Goal: Navigation & Orientation: Find specific page/section

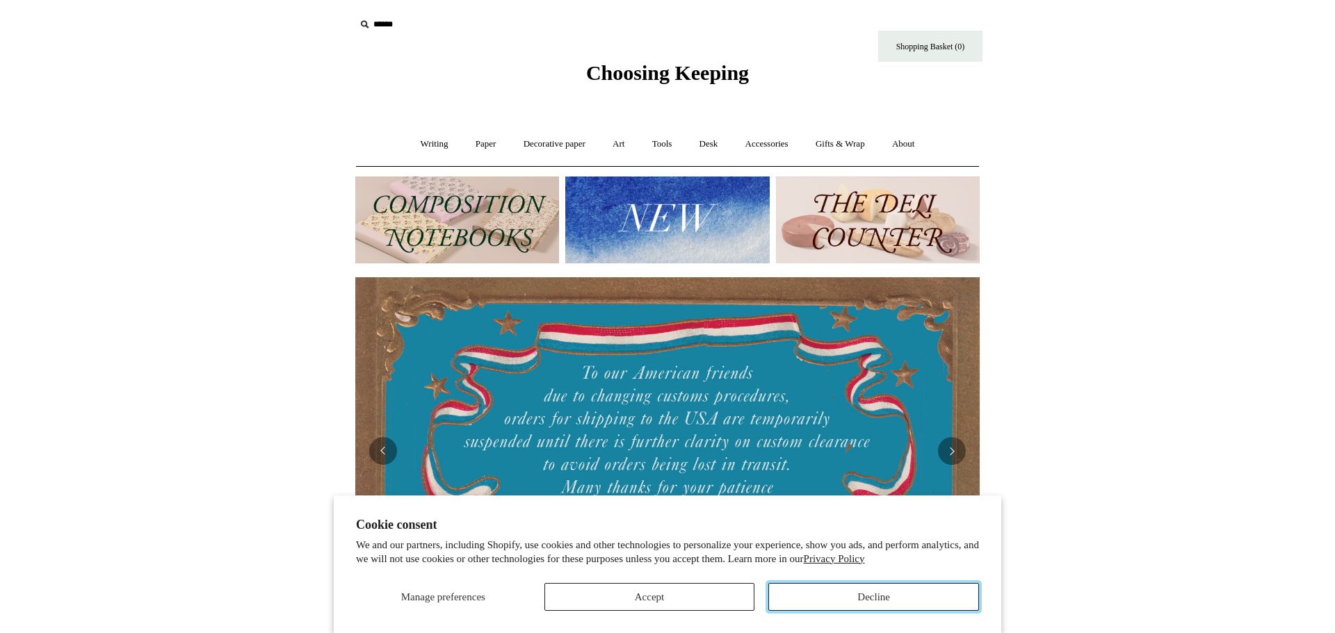
click at [879, 598] on button "Decline" at bounding box center [873, 597] width 211 height 28
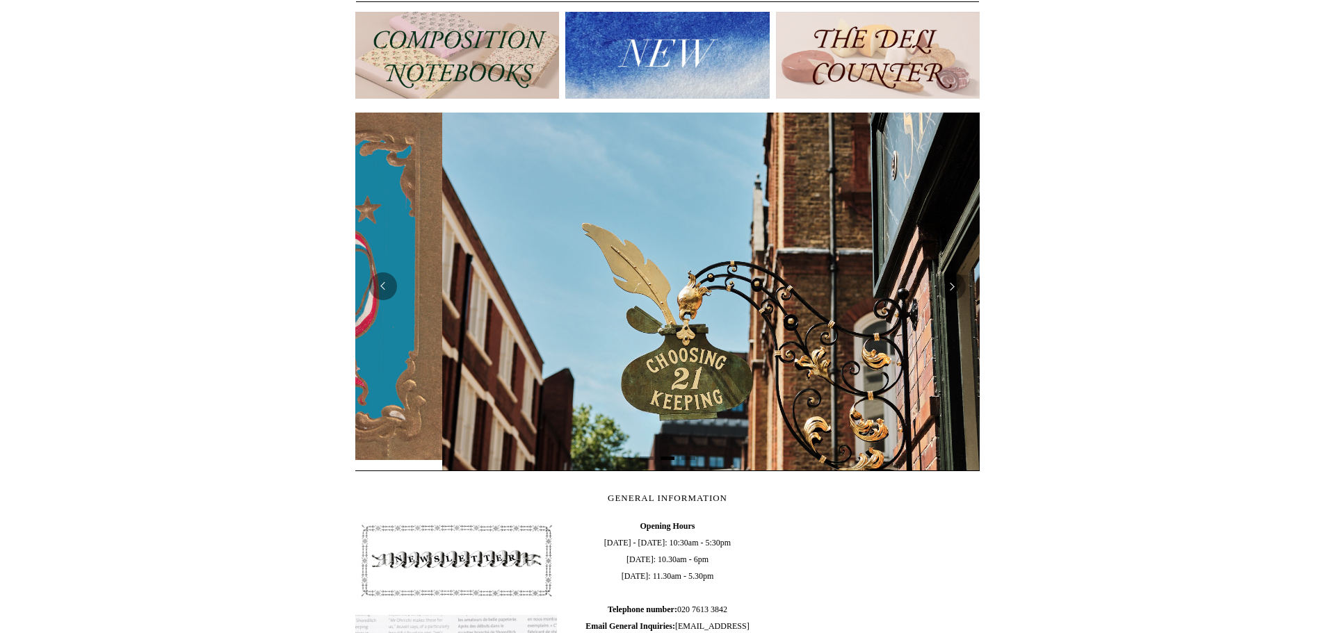
scroll to position [0, 624]
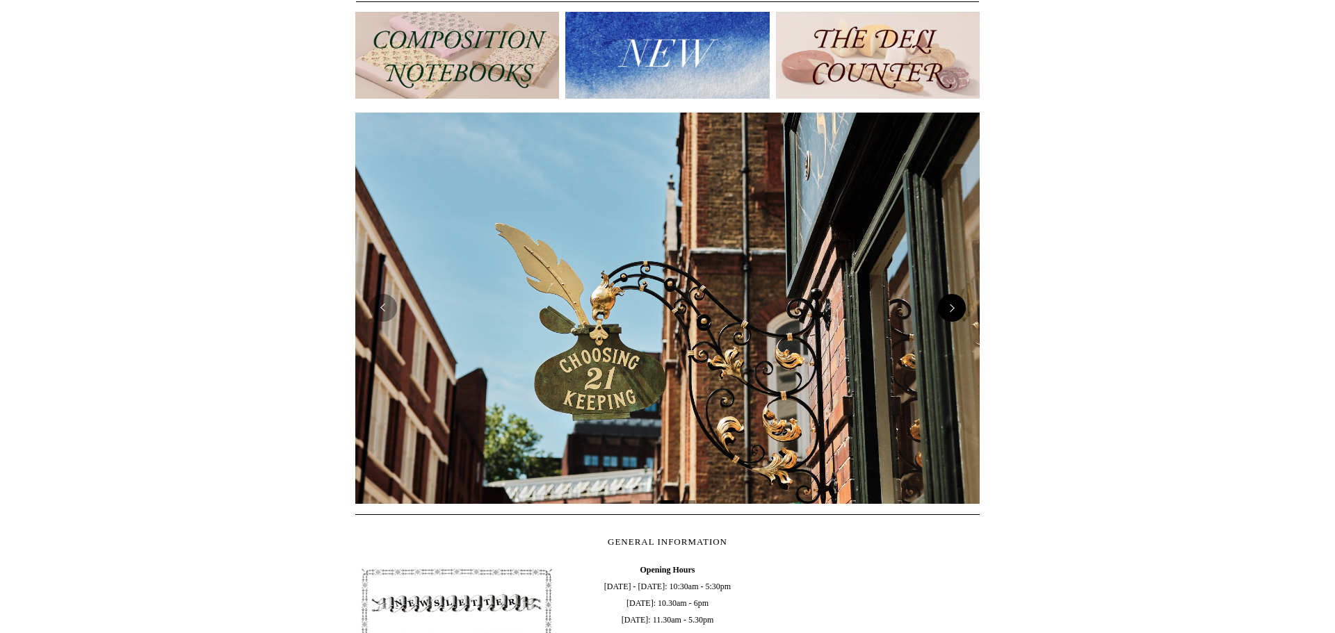
click at [958, 304] on button "Next" at bounding box center [952, 308] width 28 height 28
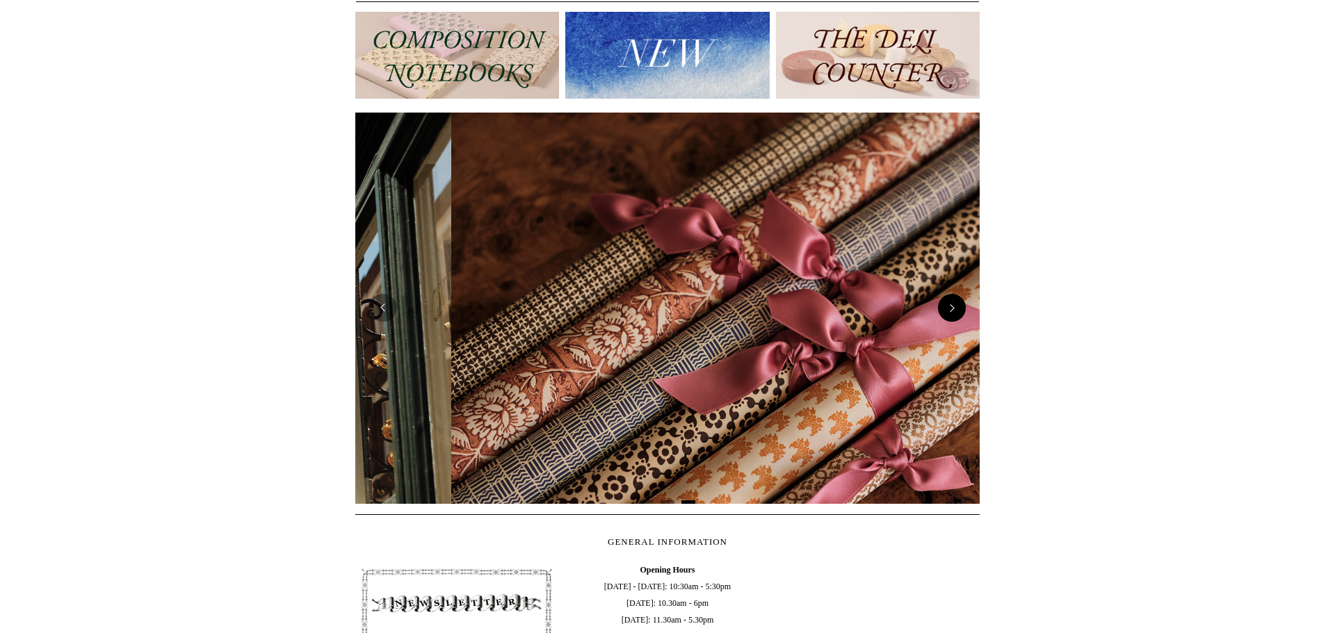
scroll to position [0, 1249]
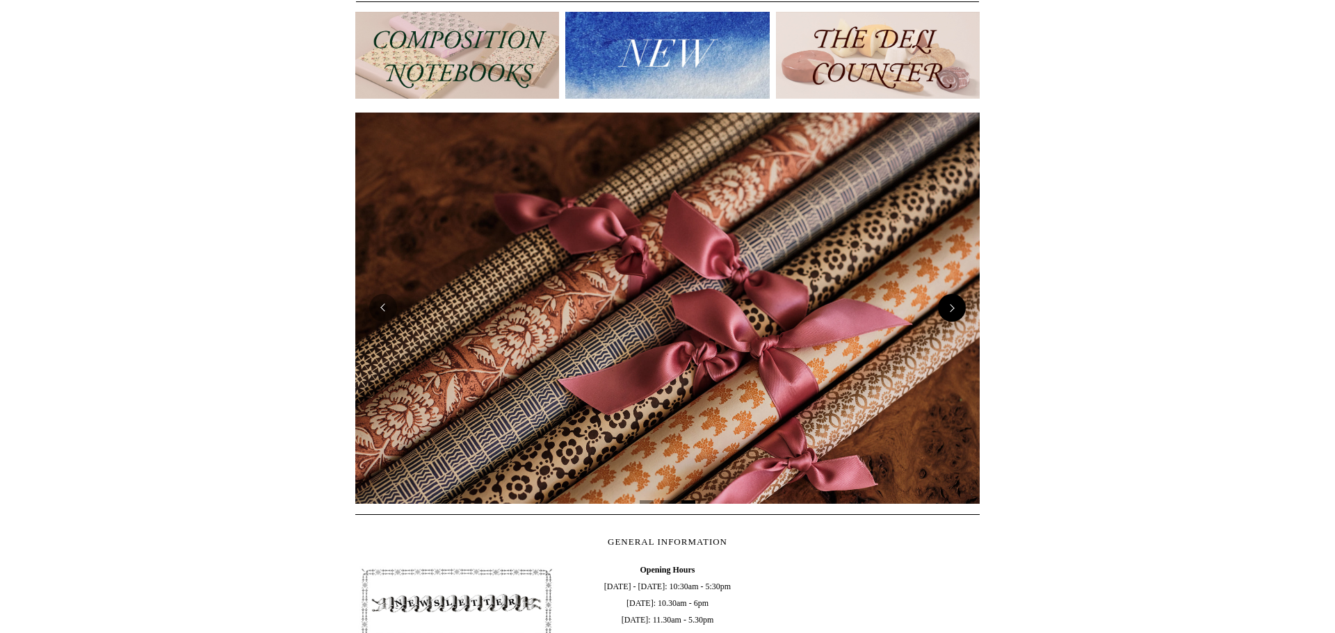
click at [958, 304] on button "Next" at bounding box center [952, 308] width 28 height 28
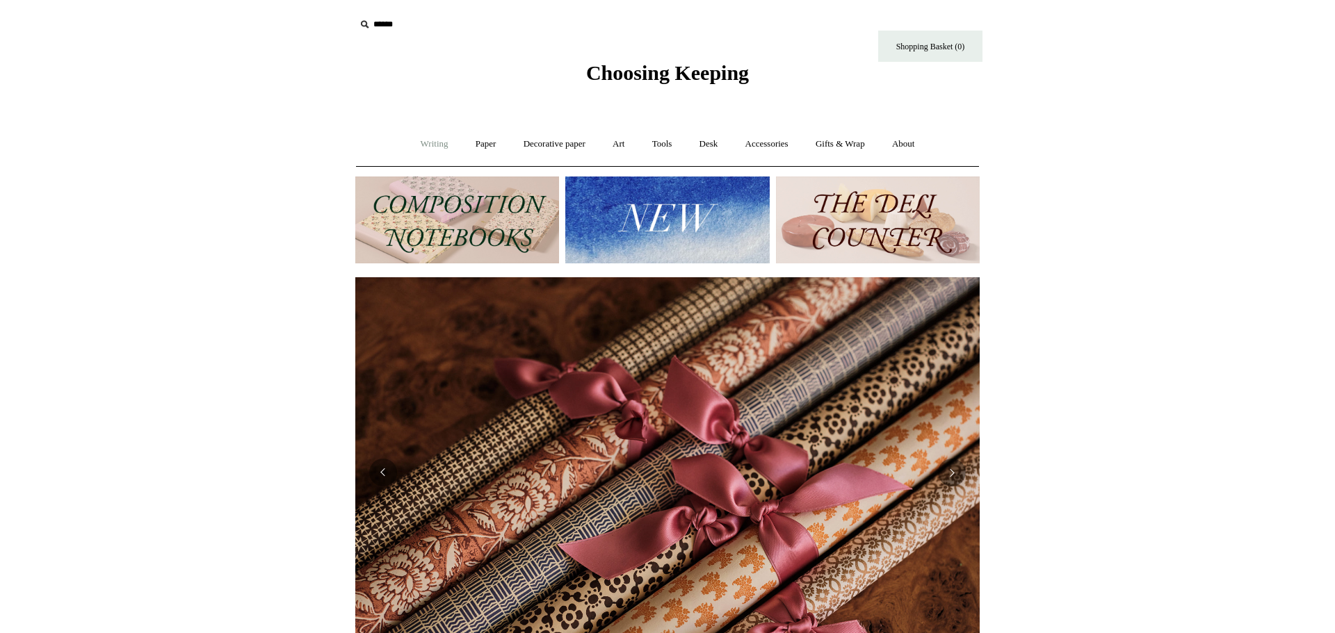
click at [419, 149] on link "Writing +" at bounding box center [434, 144] width 53 height 37
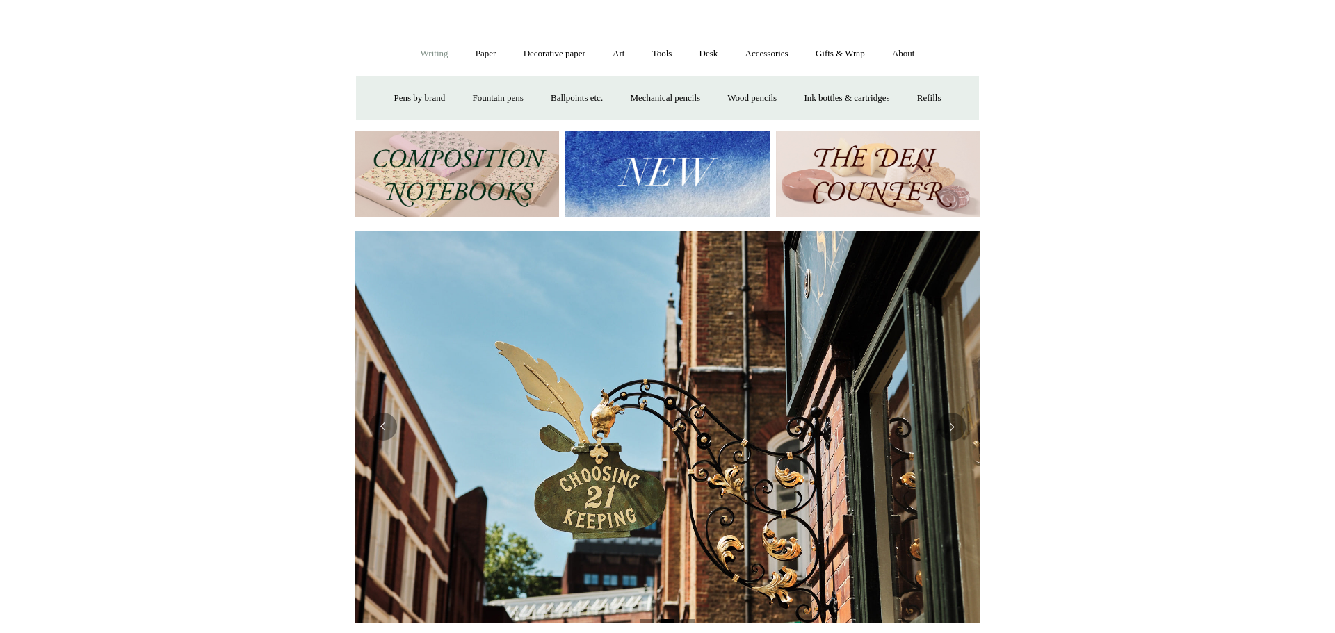
scroll to position [0, 0]
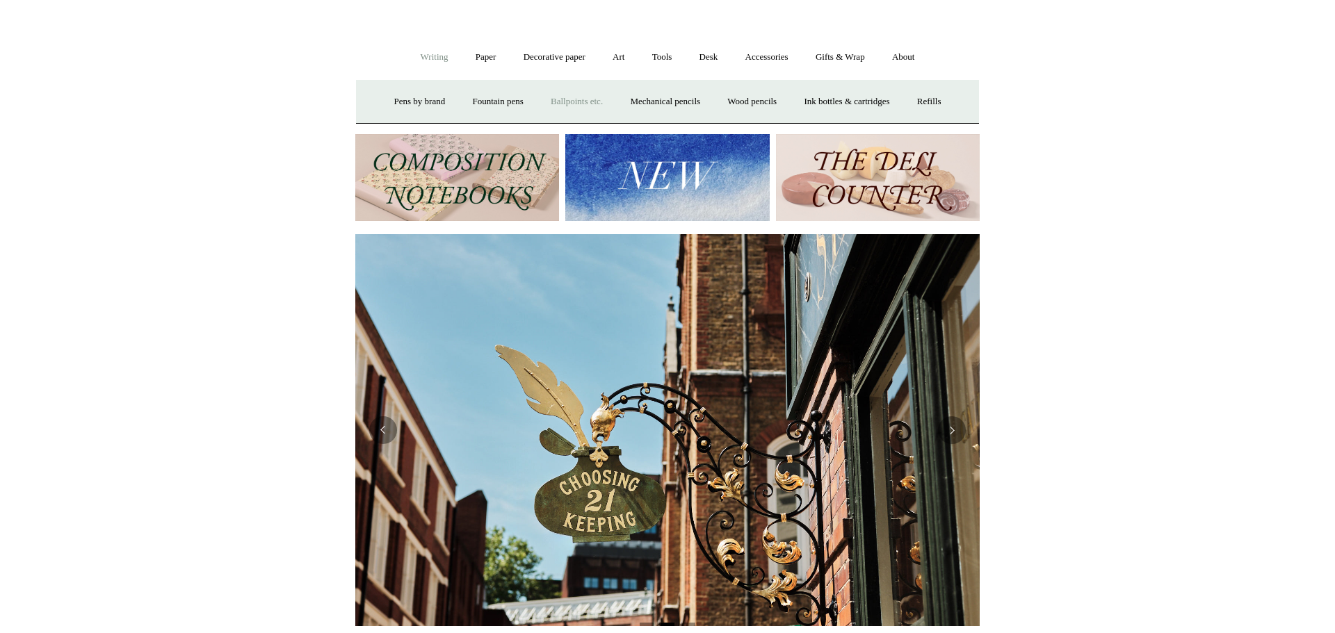
click at [574, 104] on link "Ballpoints etc. +" at bounding box center [576, 101] width 77 height 37
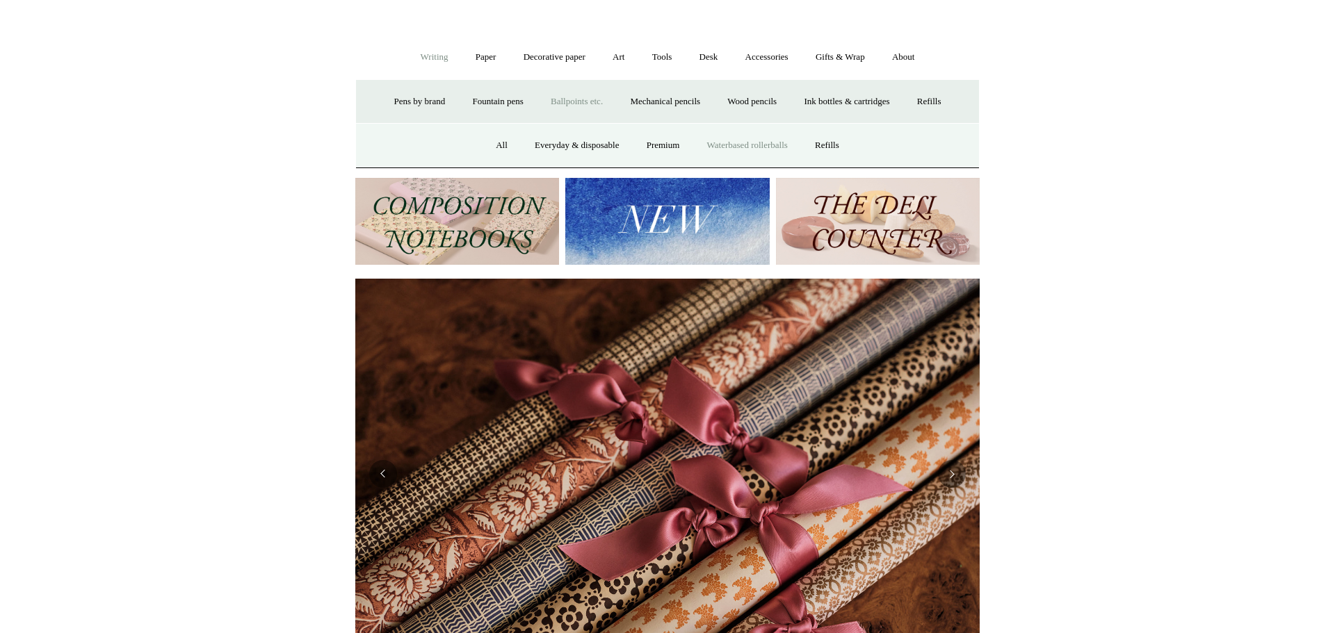
click at [758, 144] on link "Waterbased rollerballs" at bounding box center [747, 145] width 106 height 37
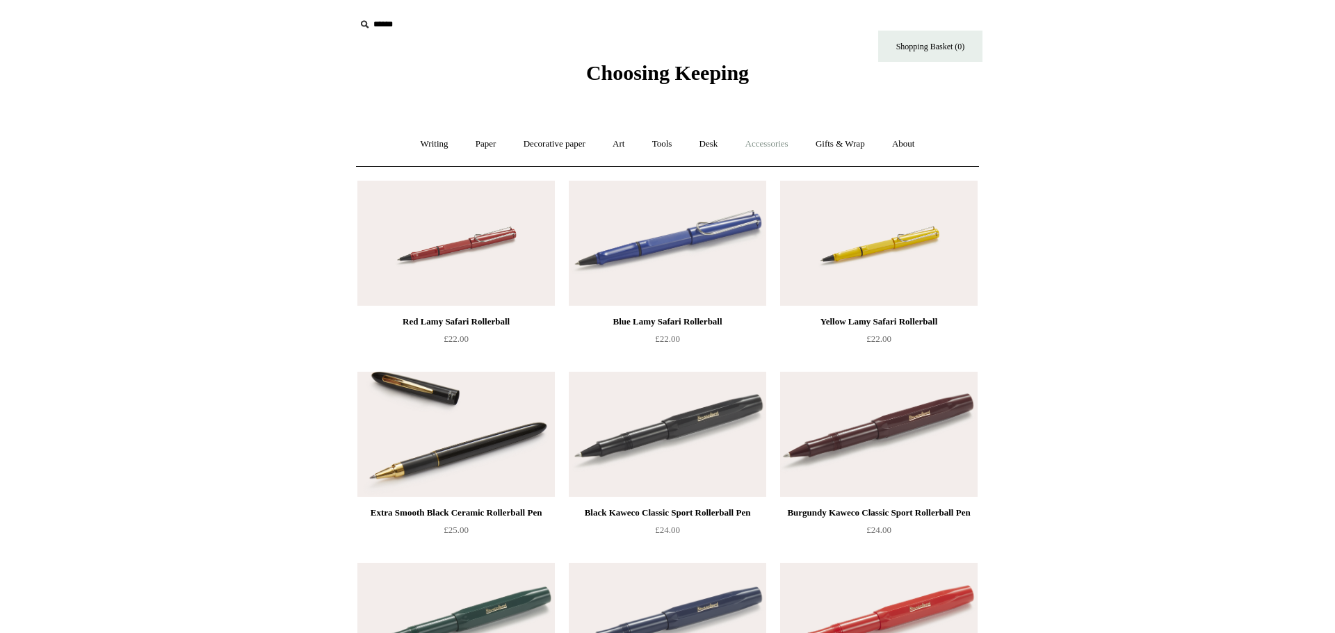
click at [778, 145] on link "Accessories +" at bounding box center [767, 144] width 68 height 37
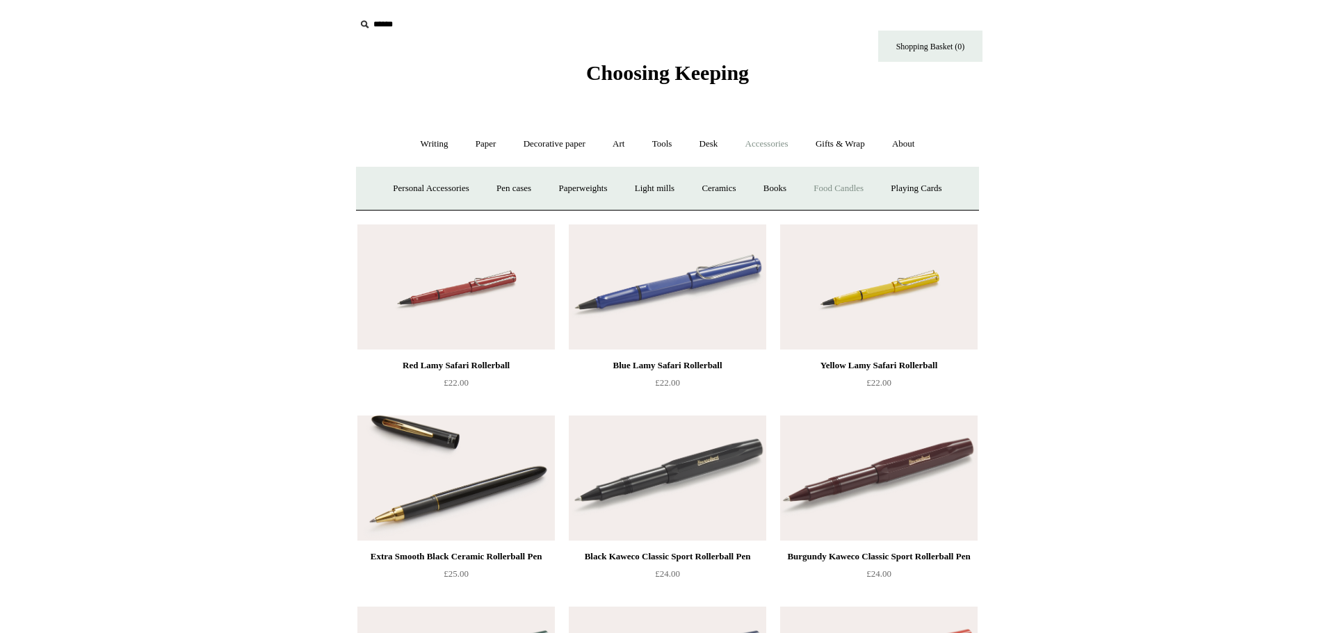
click at [831, 193] on link "Food Candles" at bounding box center [838, 188] width 75 height 37
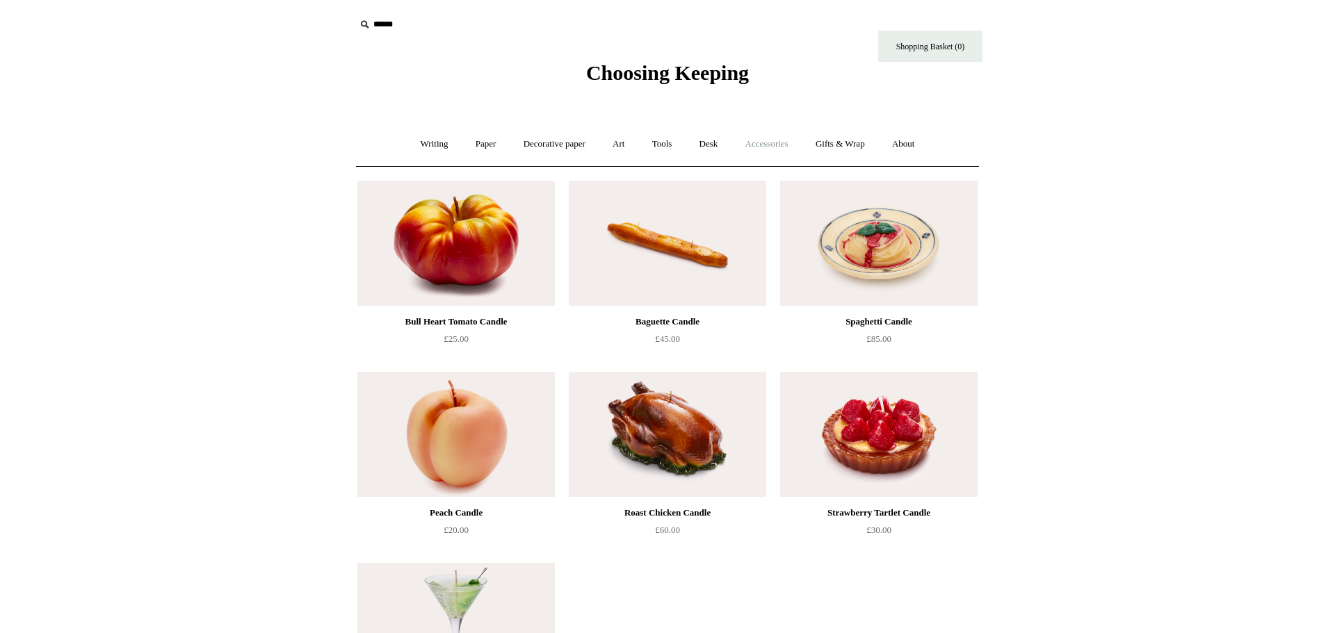
click at [777, 143] on link "Accessories +" at bounding box center [767, 144] width 68 height 37
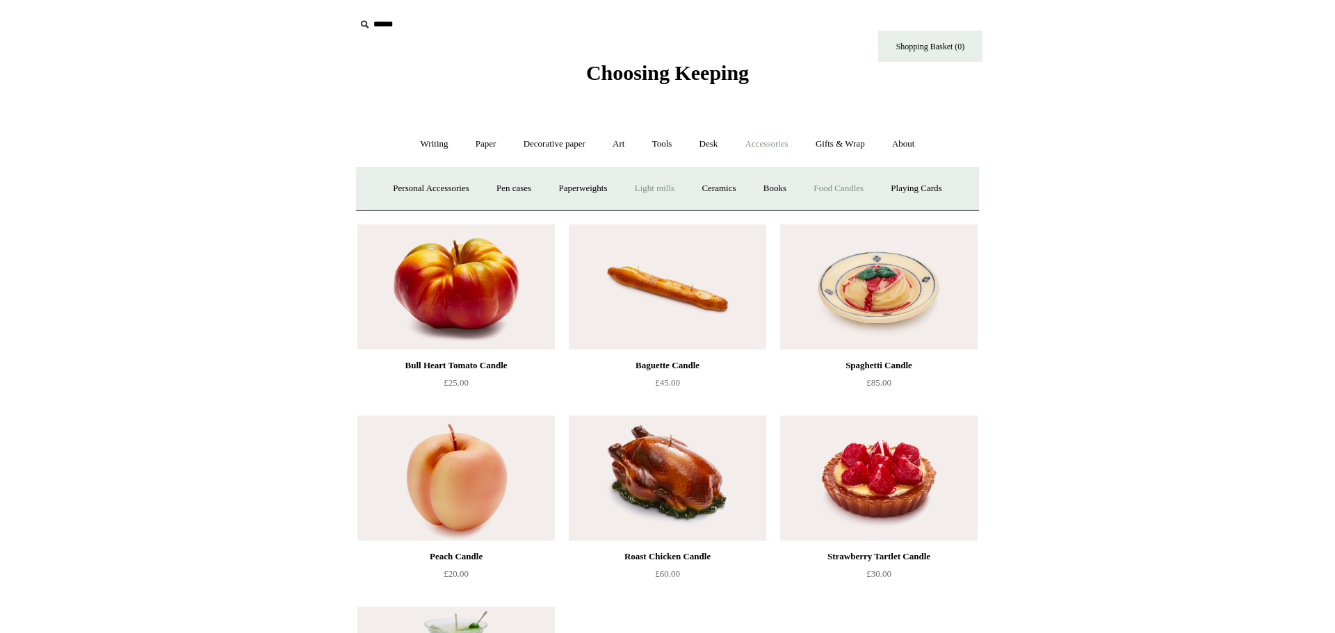
click at [648, 190] on link "Light mills" at bounding box center [654, 188] width 65 height 37
